Goal: Navigation & Orientation: Find specific page/section

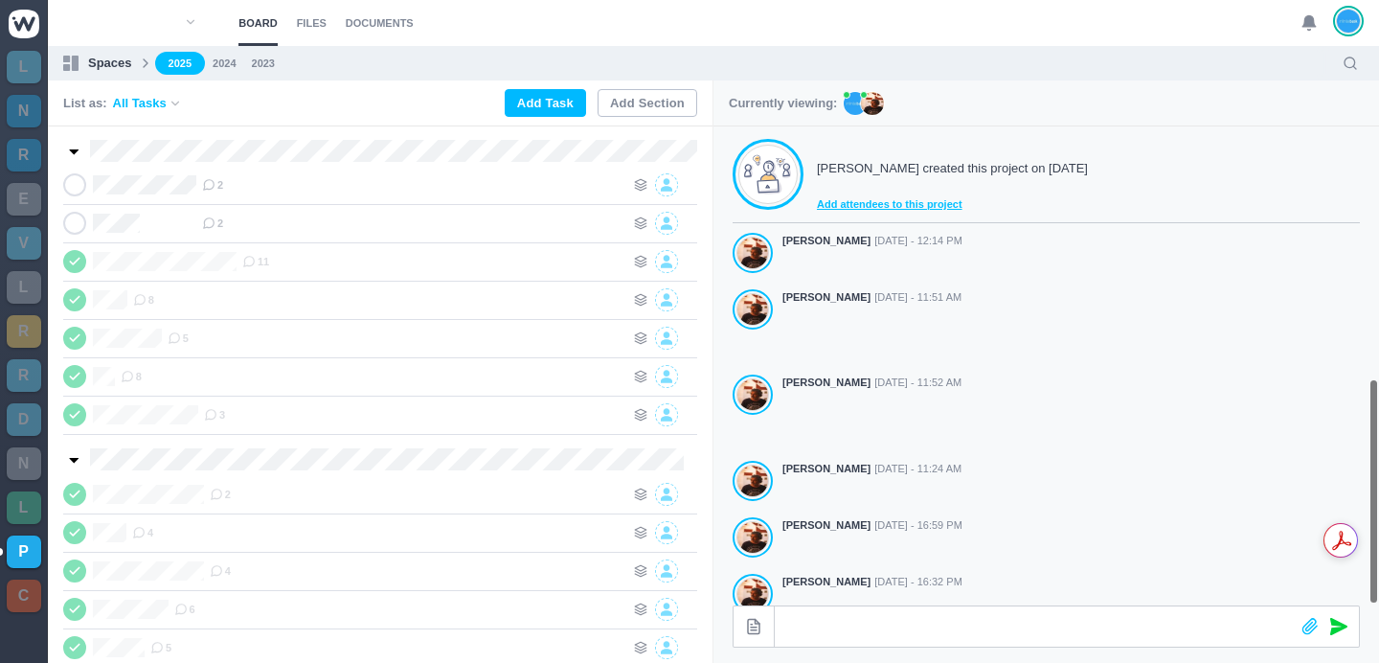
scroll to position [534, 0]
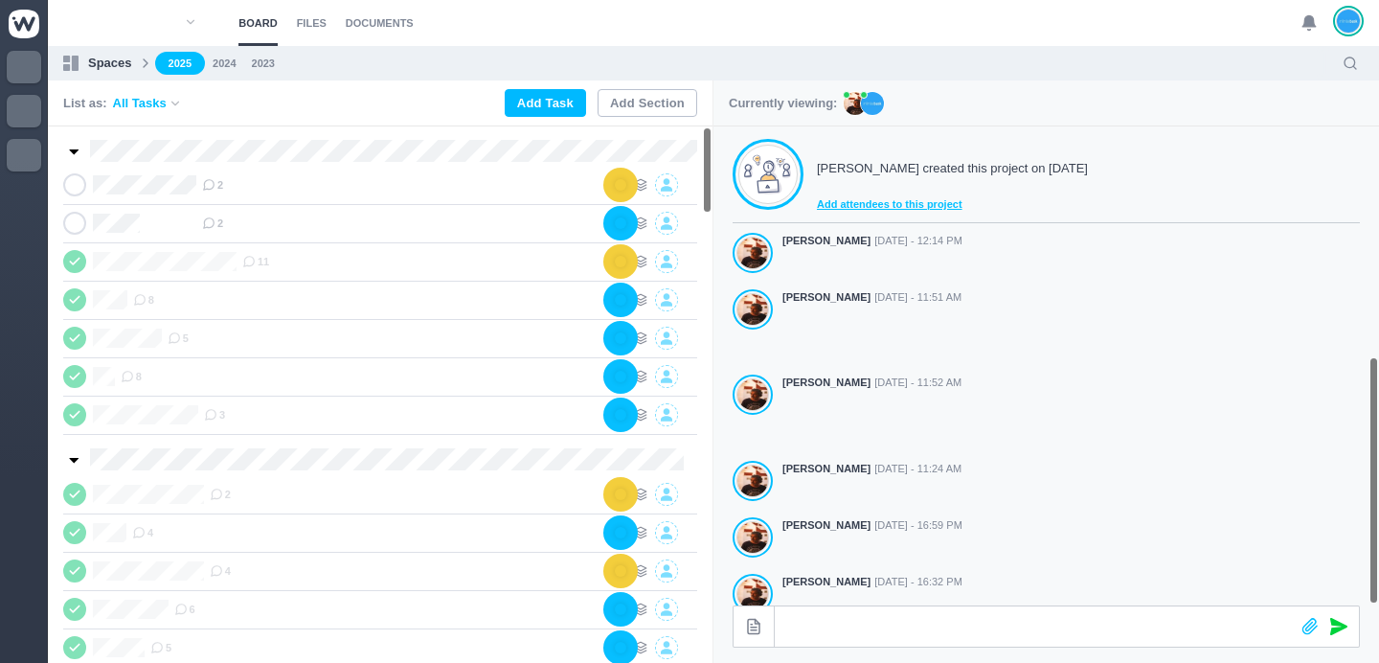
scroll to position [534, 0]
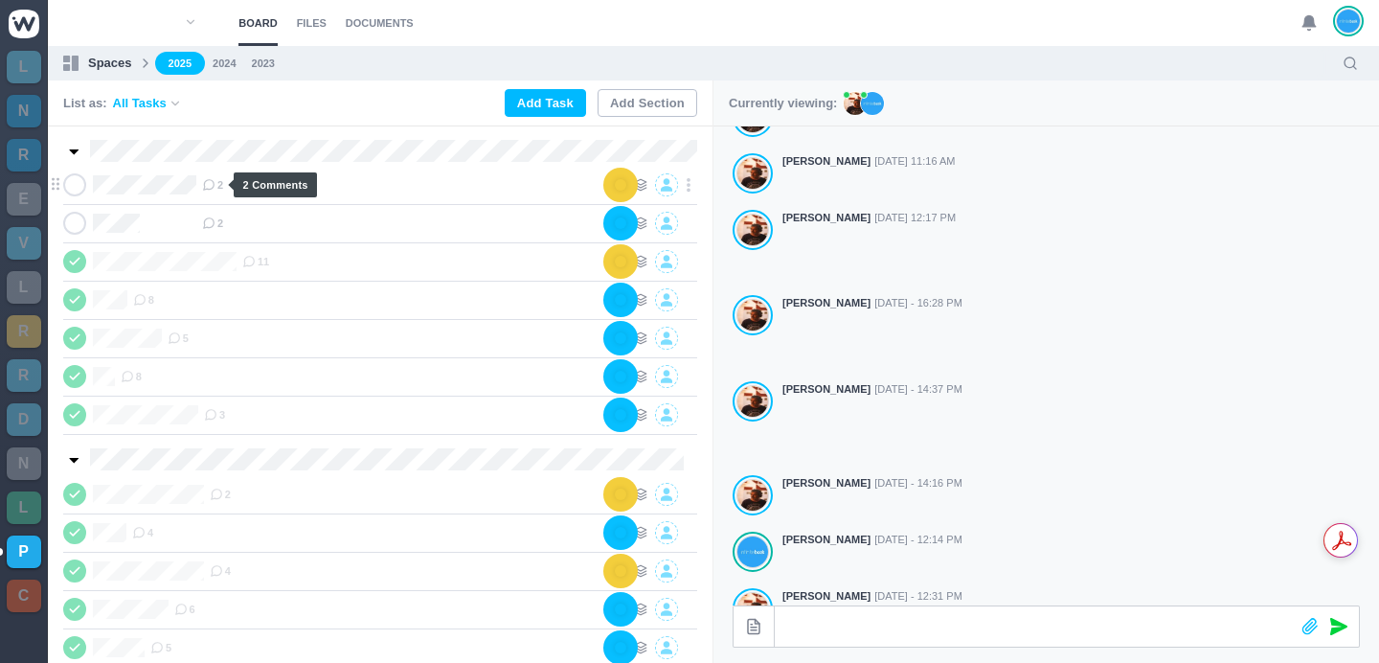
click at [222, 186] on span "2" at bounding box center [212, 184] width 21 height 15
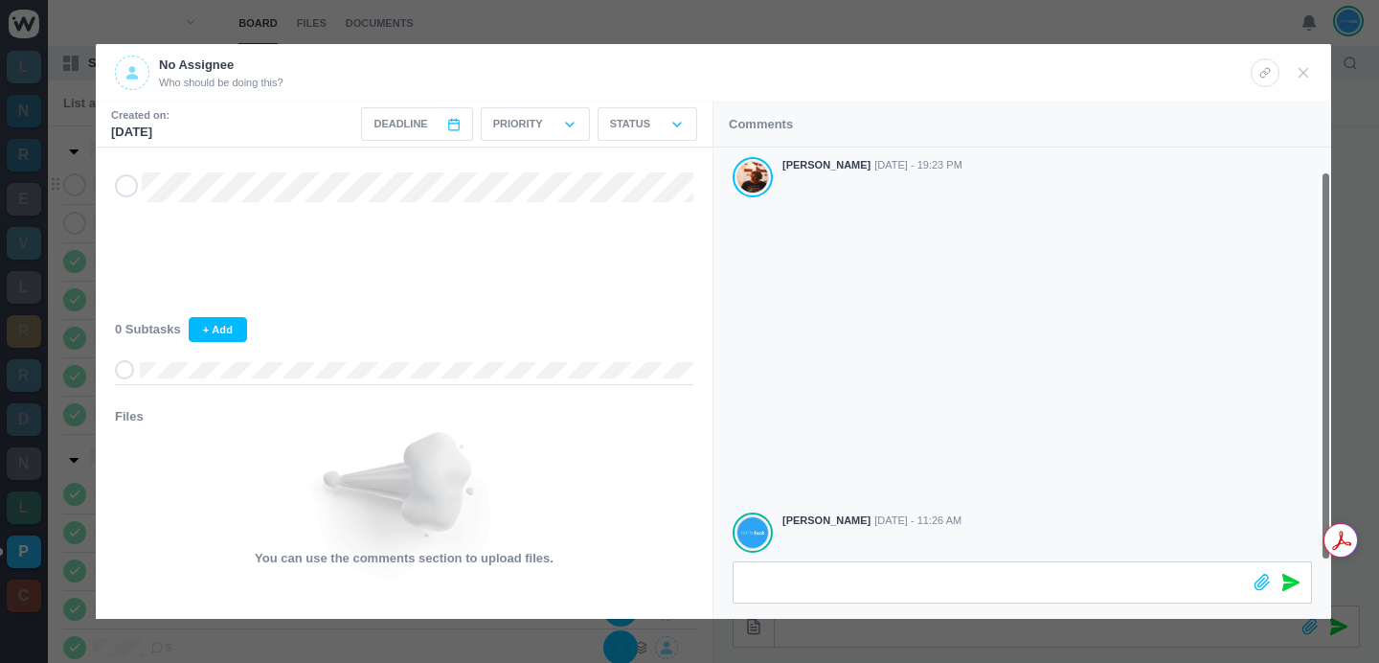
scroll to position [25, 0]
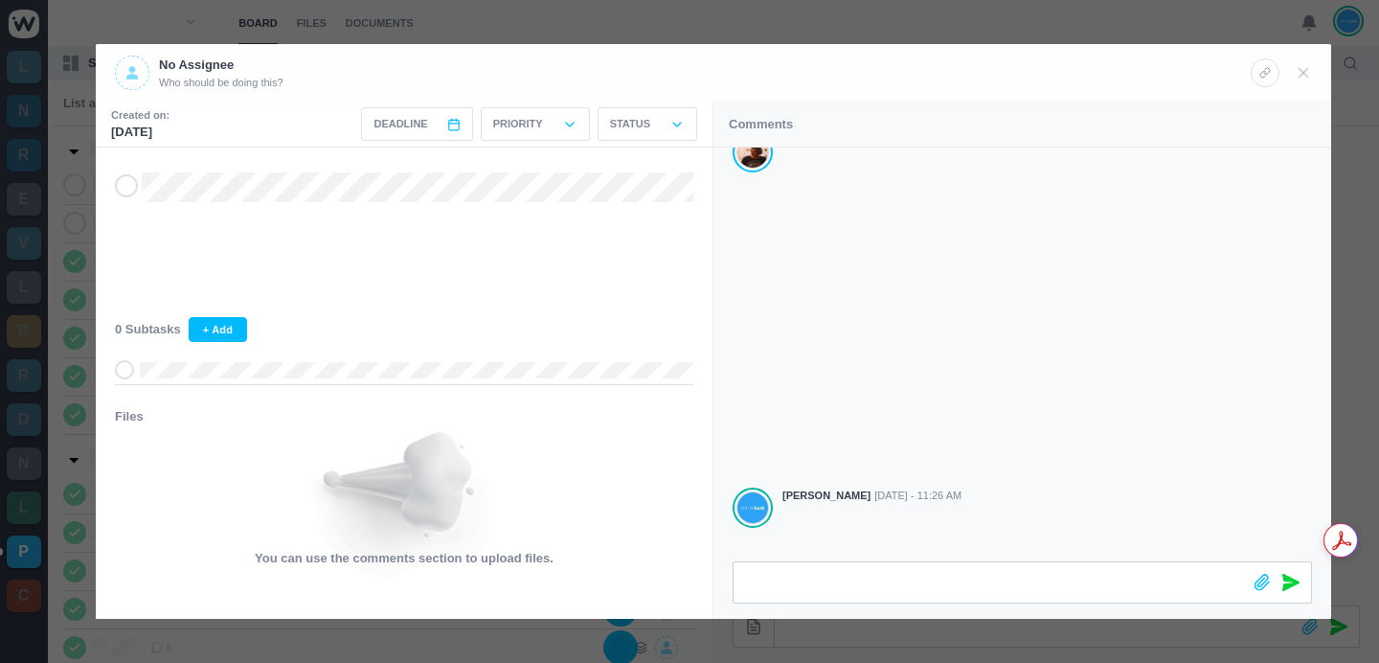
click at [846, 23] on div at bounding box center [689, 331] width 1379 height 663
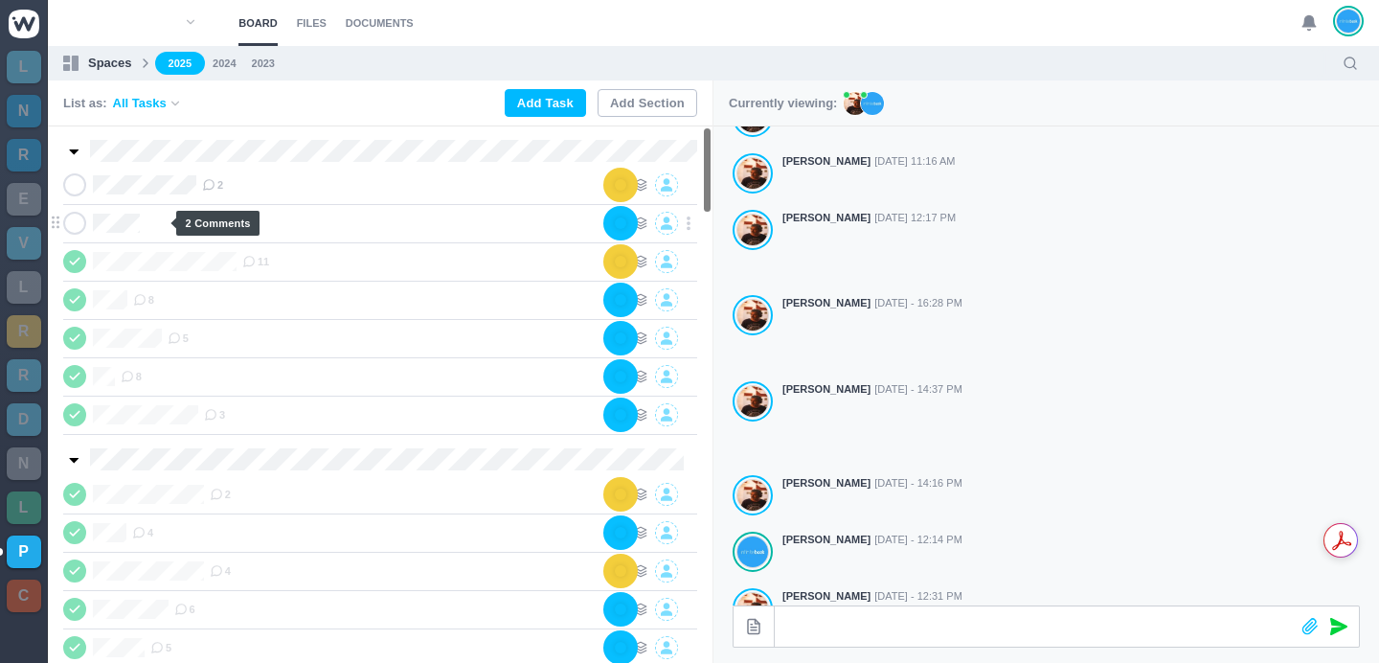
click at [202, 220] on span "2" at bounding box center [212, 223] width 21 height 15
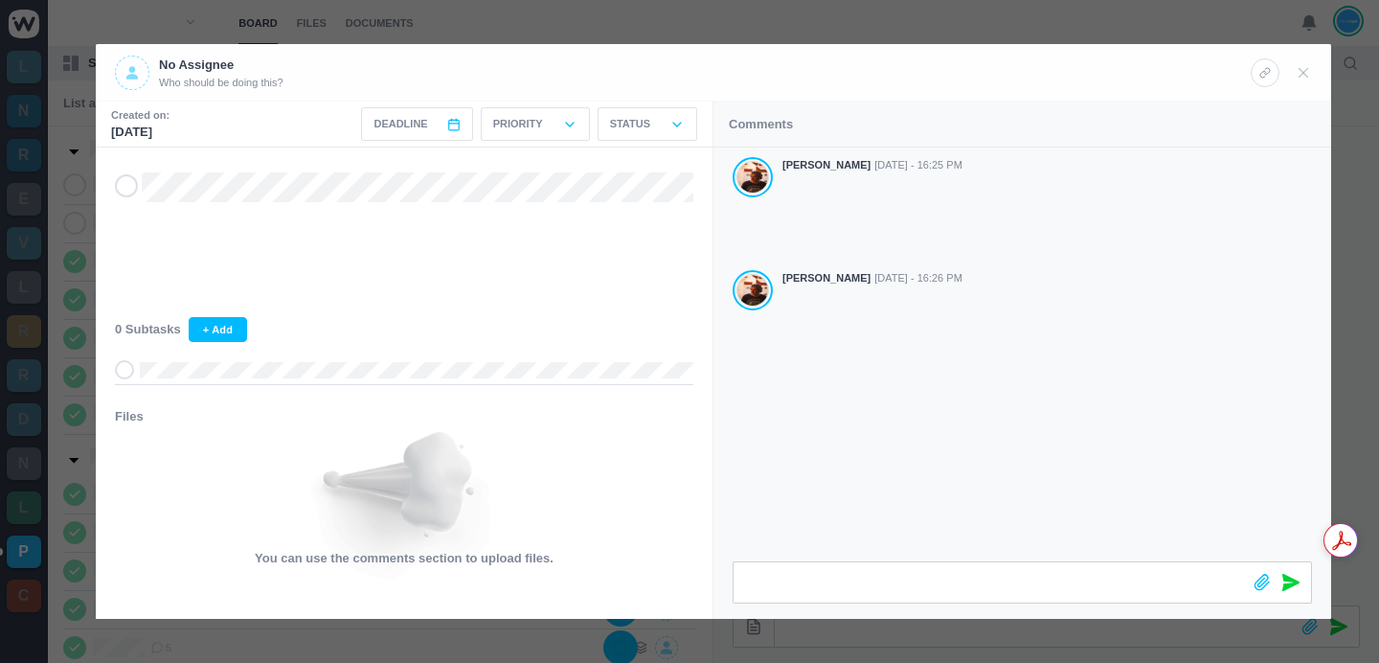
click at [896, 28] on div at bounding box center [689, 331] width 1379 height 663
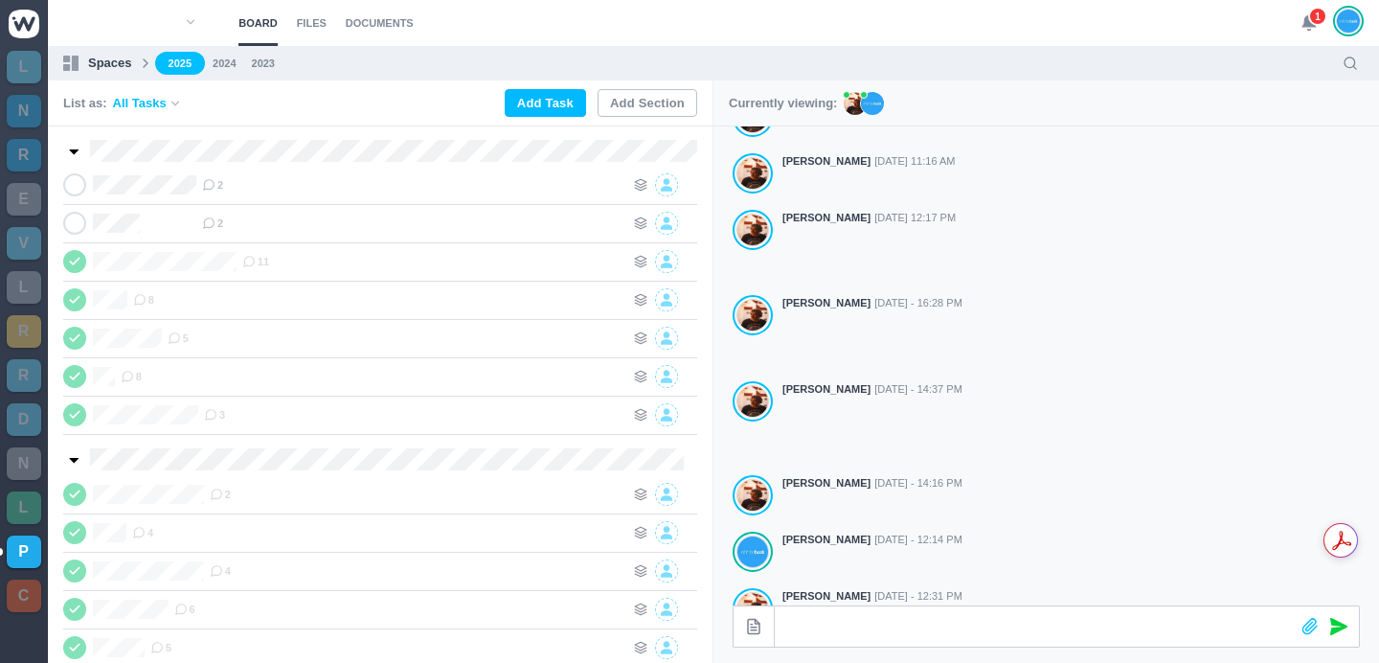
click at [1306, 15] on icon at bounding box center [1309, 22] width 17 height 17
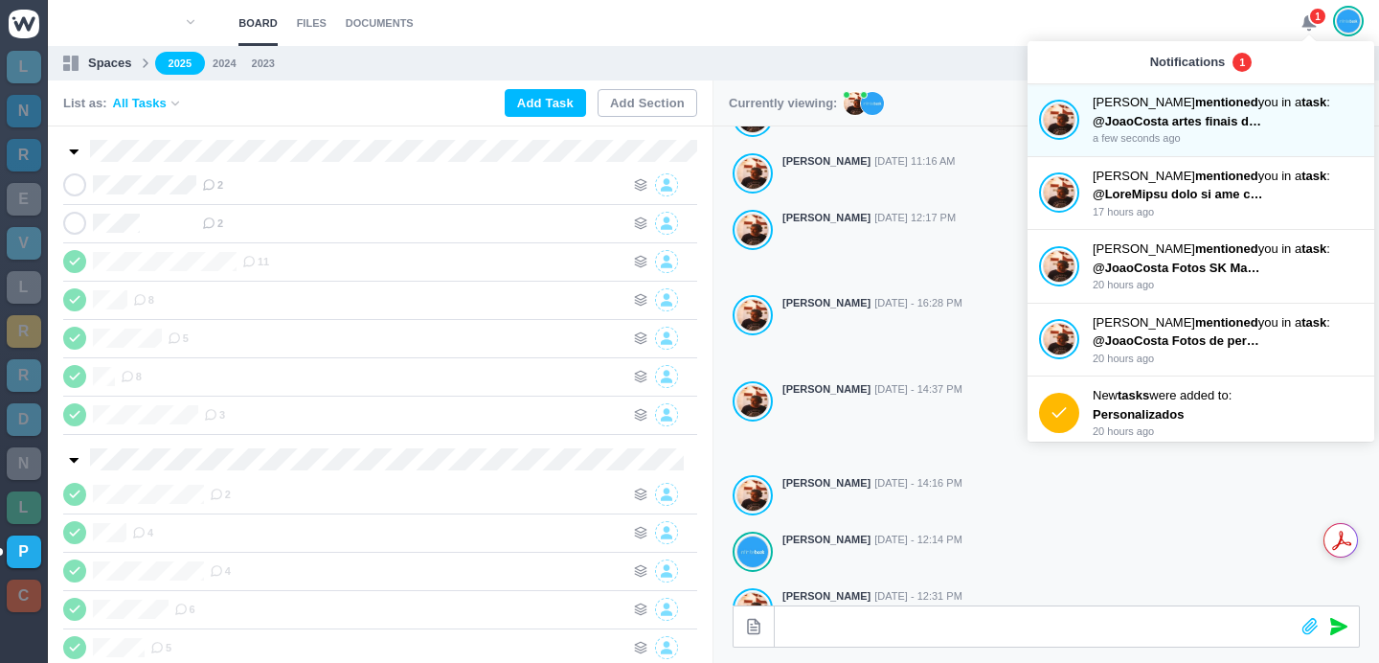
click at [1256, 11] on section "Board Files Documents 1 Board Files Documents" at bounding box center [713, 23] width 1331 height 46
